Goal: Task Accomplishment & Management: Manage account settings

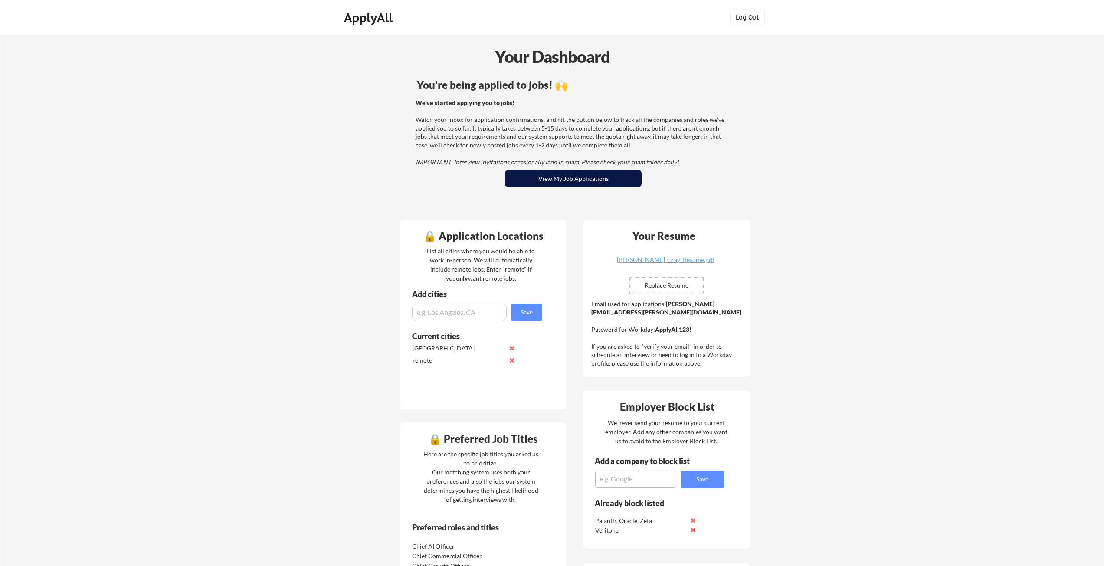
click at [567, 179] on button "View My Job Applications" at bounding box center [573, 178] width 137 height 17
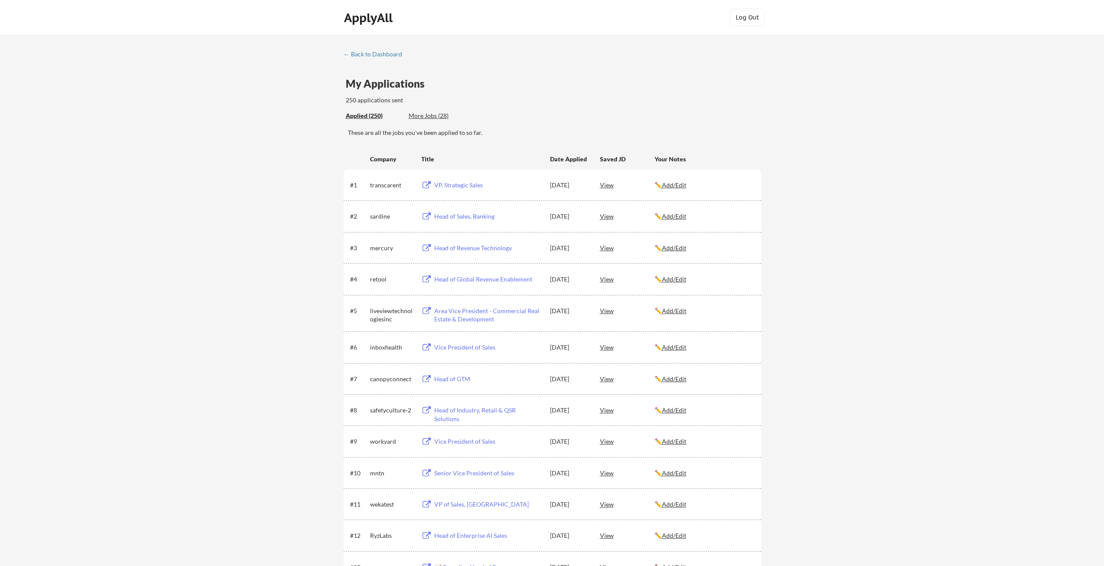
click at [610, 281] on div "View" at bounding box center [627, 279] width 55 height 16
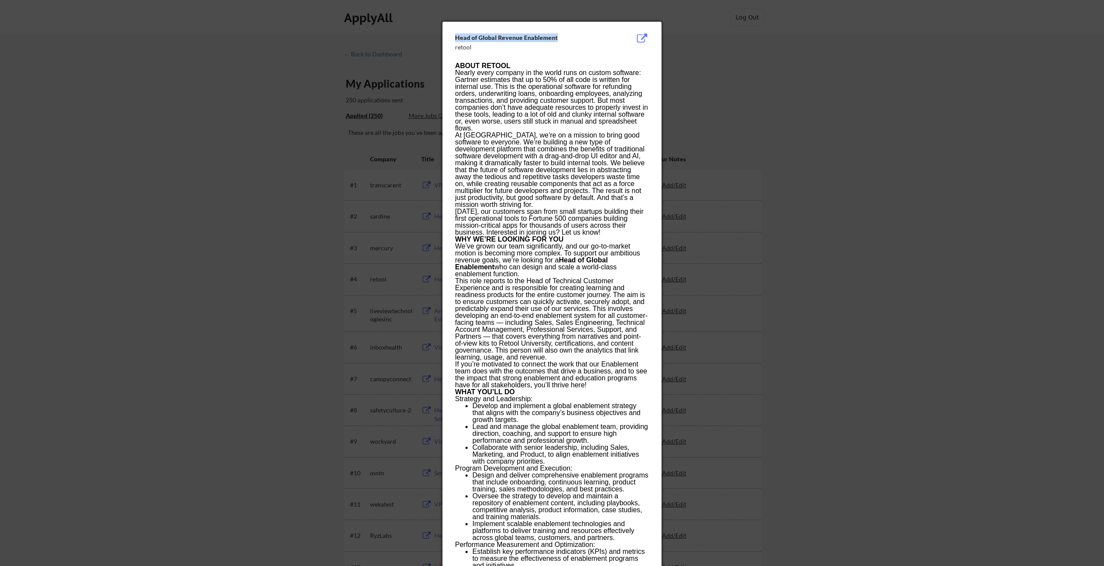
drag, startPoint x: 562, startPoint y: 37, endPoint x: 454, endPoint y: 37, distance: 108.4
click at [454, 37] on div "Head of Global Revenue Enablement retool ABOUT RETOOL Nearly every company in t…" at bounding box center [551, 528] width 219 height 1012
copy div "Head of Global Revenue Enablement"
drag, startPoint x: 483, startPoint y: 135, endPoint x: 465, endPoint y: 133, distance: 18.3
click at [465, 133] on p "At [GEOGRAPHIC_DATA], we’re on a mission to bring good software to everyone. We…" at bounding box center [551, 170] width 193 height 76
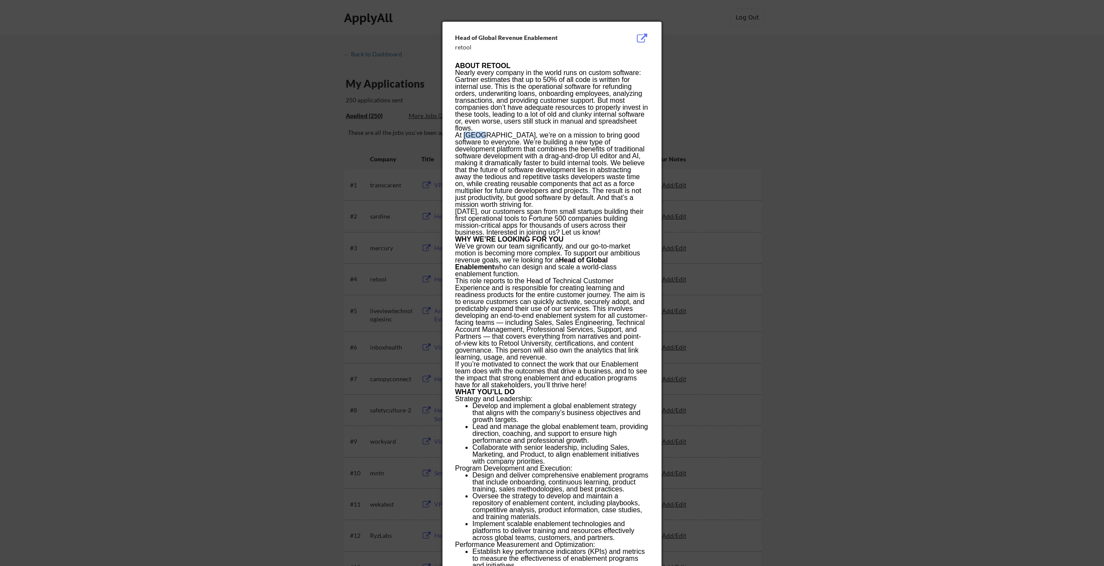
copy p "Retoo"
click at [267, 137] on div at bounding box center [552, 283] width 1104 height 566
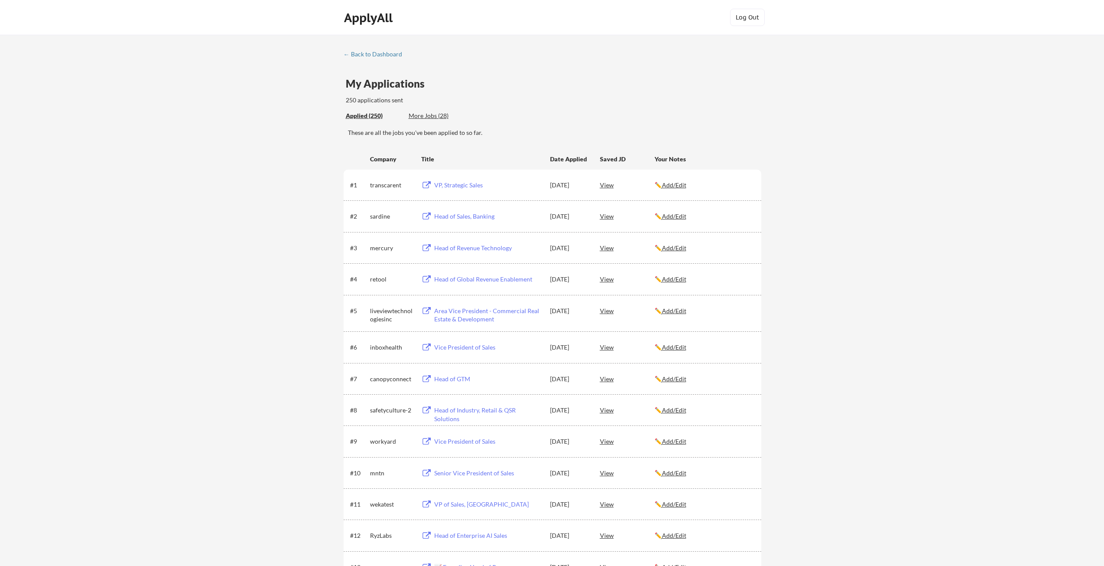
click at [606, 247] on div "View" at bounding box center [627, 248] width 55 height 16
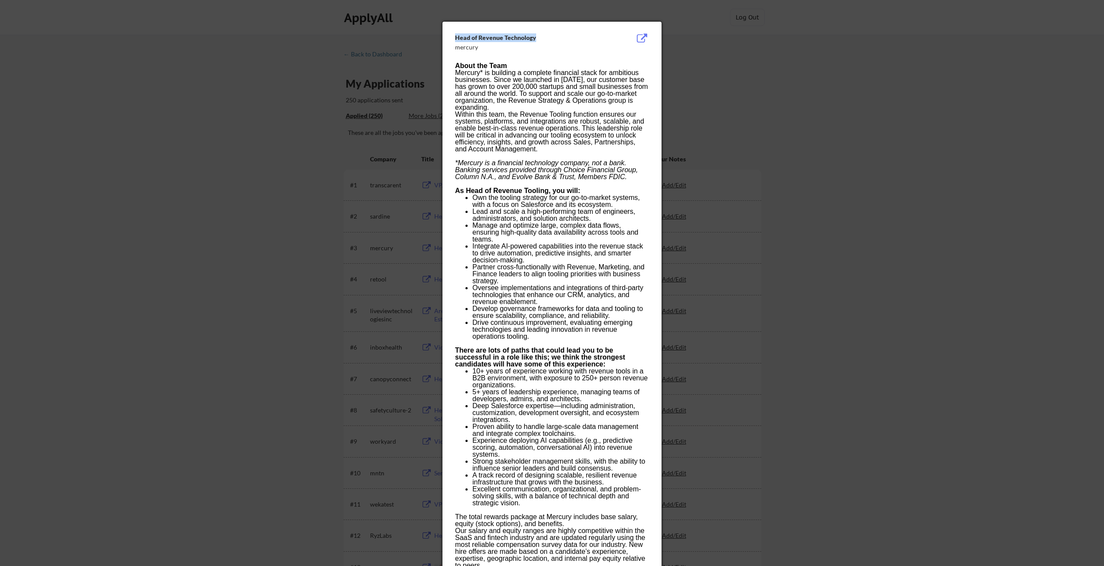
drag, startPoint x: 536, startPoint y: 37, endPoint x: 456, endPoint y: 36, distance: 79.8
click at [456, 36] on div "Head of Revenue Technology" at bounding box center [530, 37] width 150 height 9
copy div "Head of Revenue Technology"
drag, startPoint x: 479, startPoint y: 70, endPoint x: 457, endPoint y: 74, distance: 22.5
click at [457, 74] on p "Mercury* is building a complete financial stack for ambitious businesses. Since…" at bounding box center [551, 90] width 193 height 42
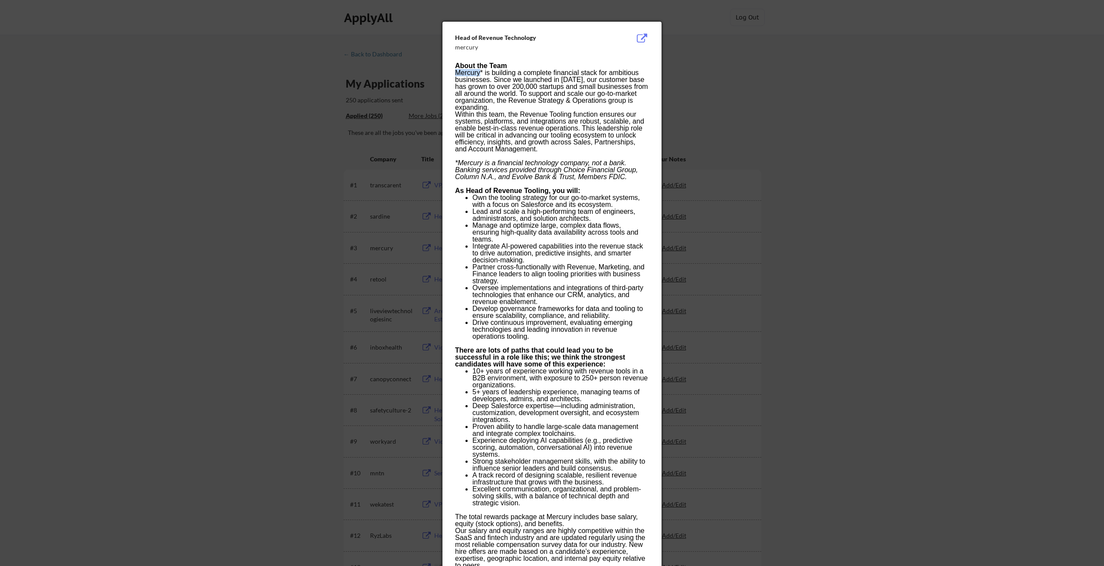
copy p "Mercury"
click at [177, 186] on div at bounding box center [552, 283] width 1104 height 566
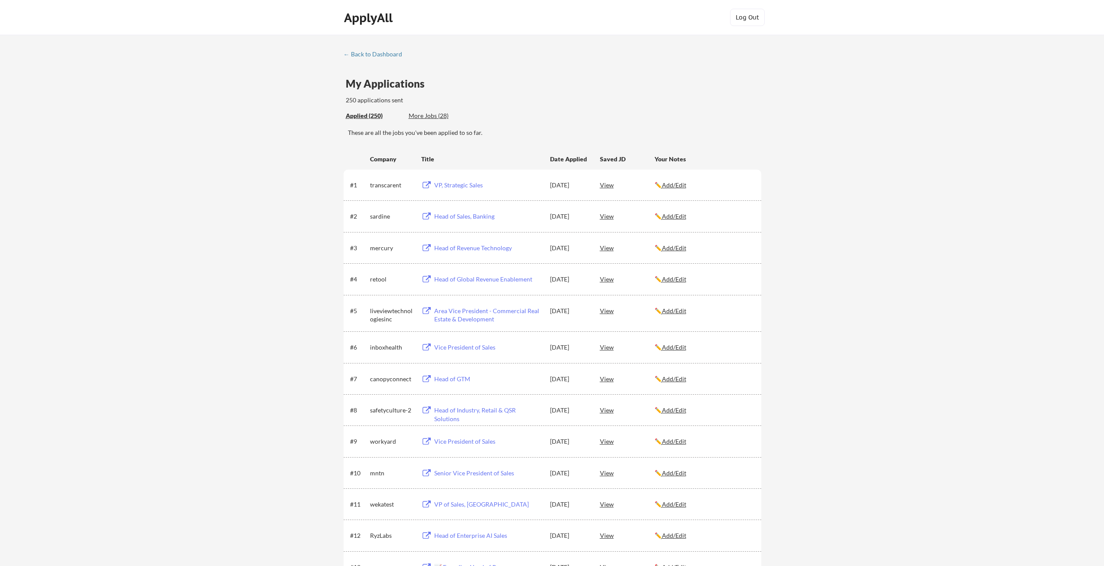
click at [609, 216] on div "View" at bounding box center [627, 216] width 55 height 16
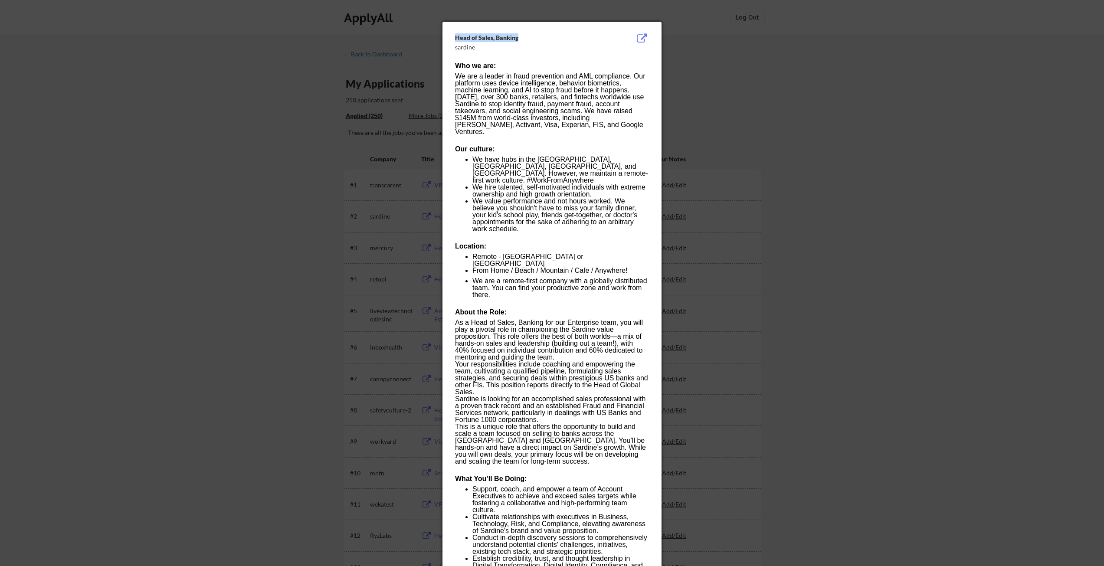
drag, startPoint x: 532, startPoint y: 37, endPoint x: 455, endPoint y: 36, distance: 76.3
click at [455, 36] on div "Head of Sales, Banking" at bounding box center [530, 37] width 150 height 9
copy div "Head of Sales, Banking"
drag, startPoint x: 594, startPoint y: 311, endPoint x: 573, endPoint y: 314, distance: 20.5
click at [573, 319] on p "As a Head of Sales, Banking for our Enterprise team, you will play a pivotal ro…" at bounding box center [551, 340] width 193 height 42
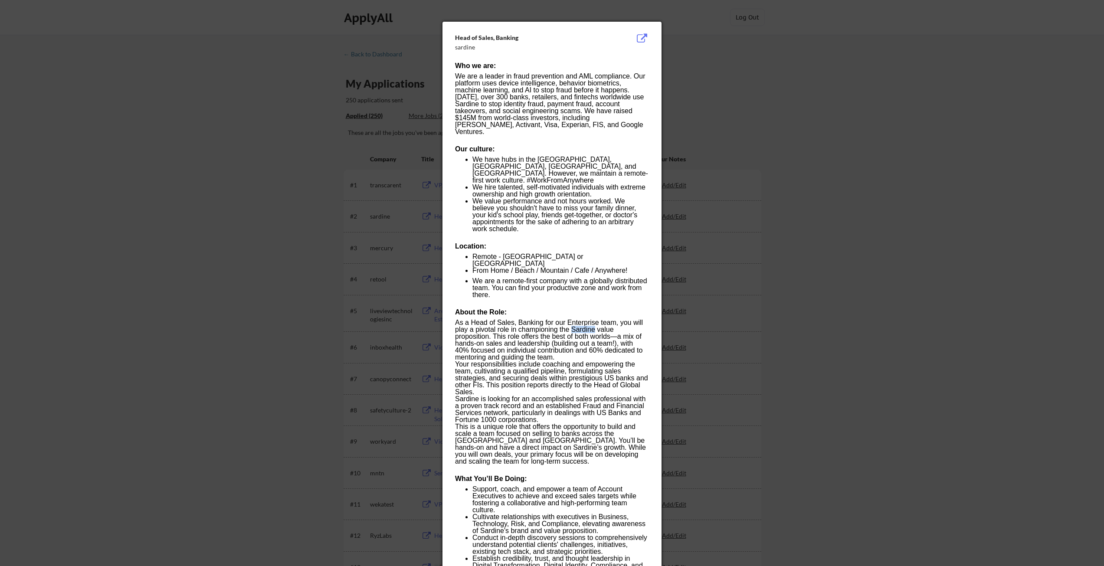
copy p "Sardine"
